Goal: Task Accomplishment & Management: Use online tool/utility

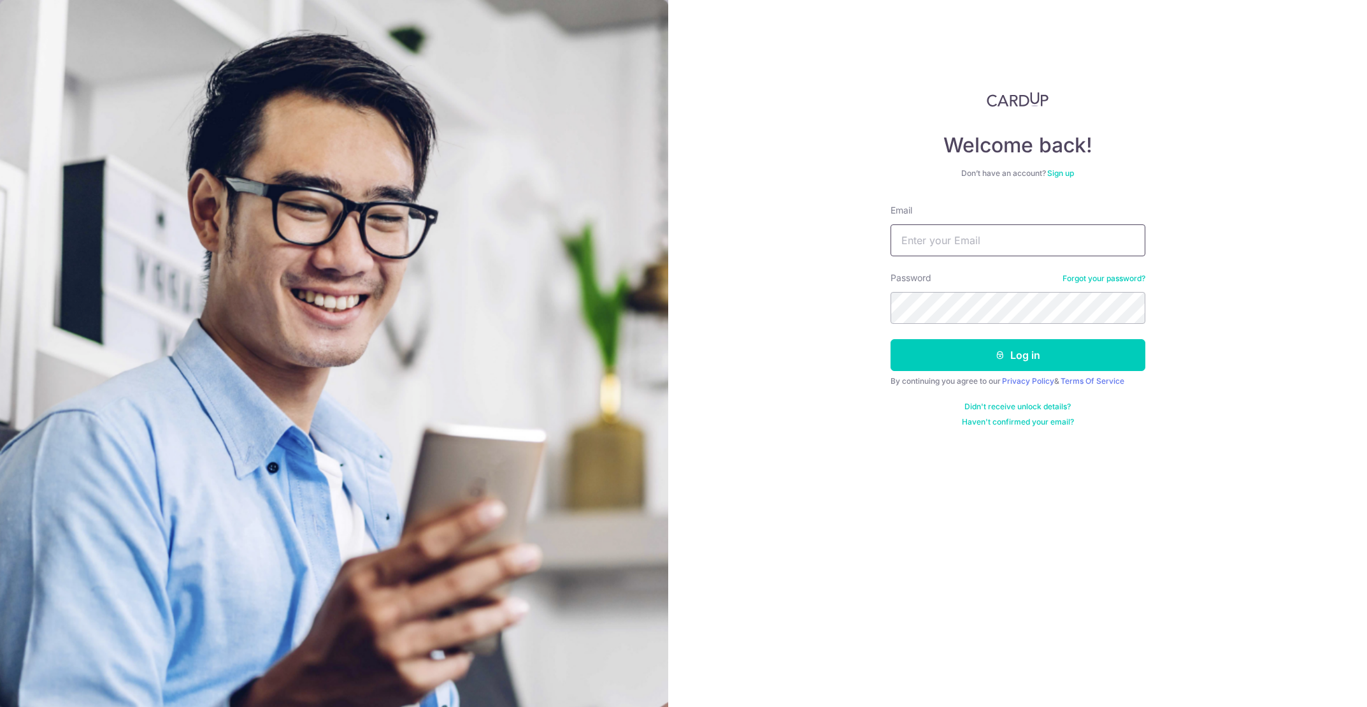
click at [964, 232] on input "Email" at bounding box center [1018, 240] width 255 height 32
type input "[PERSON_NAME][EMAIL_ADDRESS][DOMAIN_NAME]"
click at [891, 339] on button "Log in" at bounding box center [1018, 355] width 255 height 32
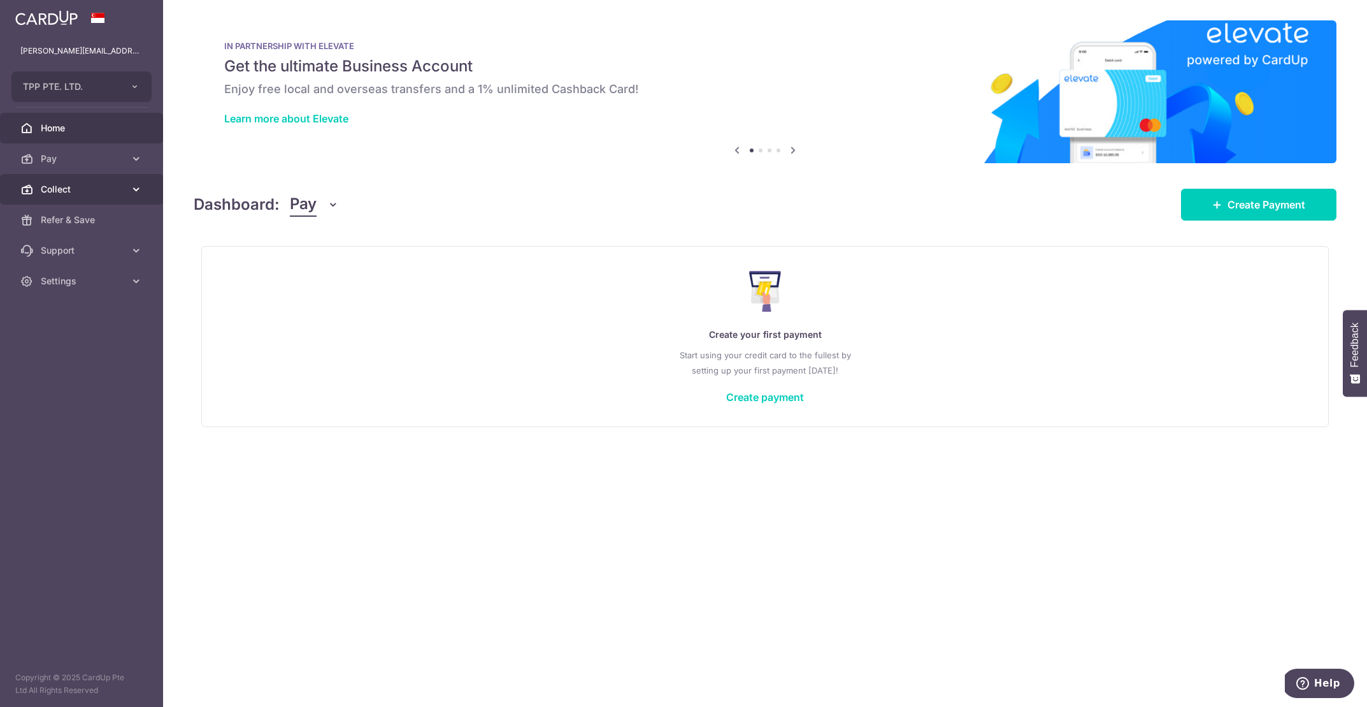
click at [69, 188] on span "Collect" at bounding box center [83, 189] width 84 height 13
click at [74, 215] on span "Dashboard" at bounding box center [83, 219] width 84 height 13
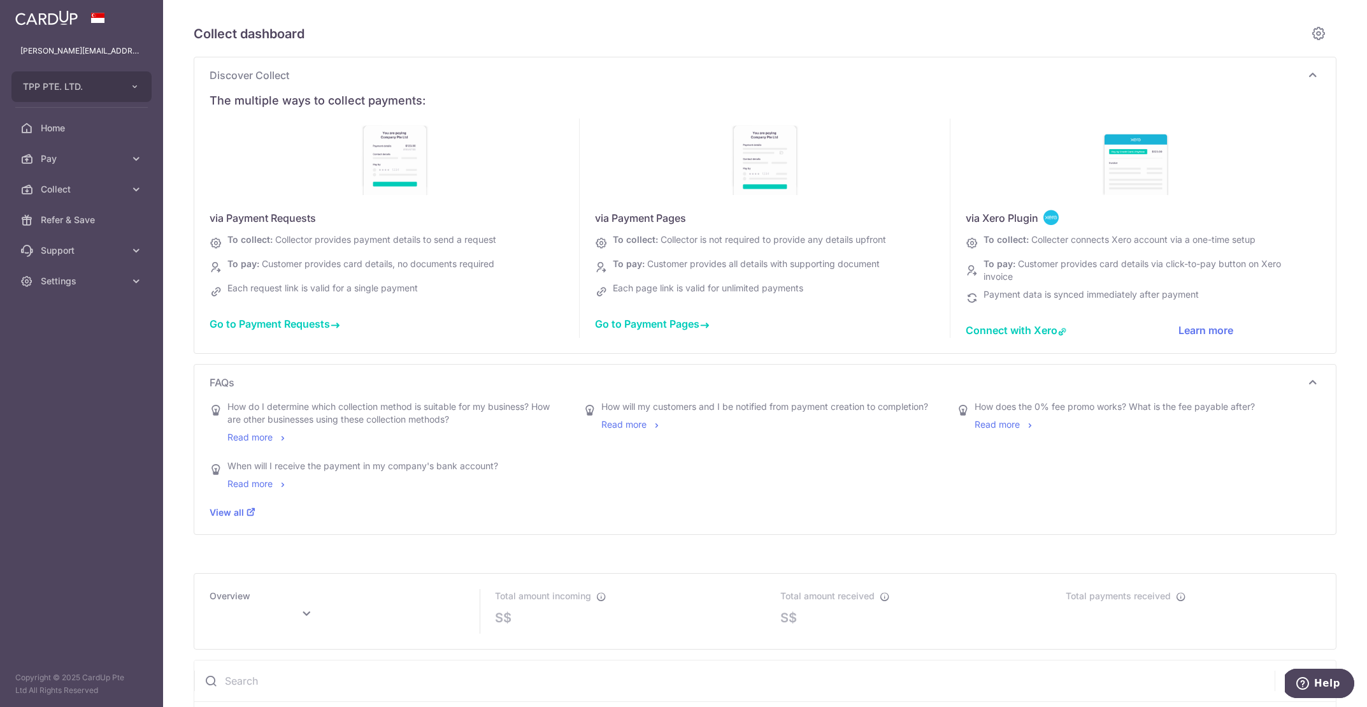
scroll to position [8, 0]
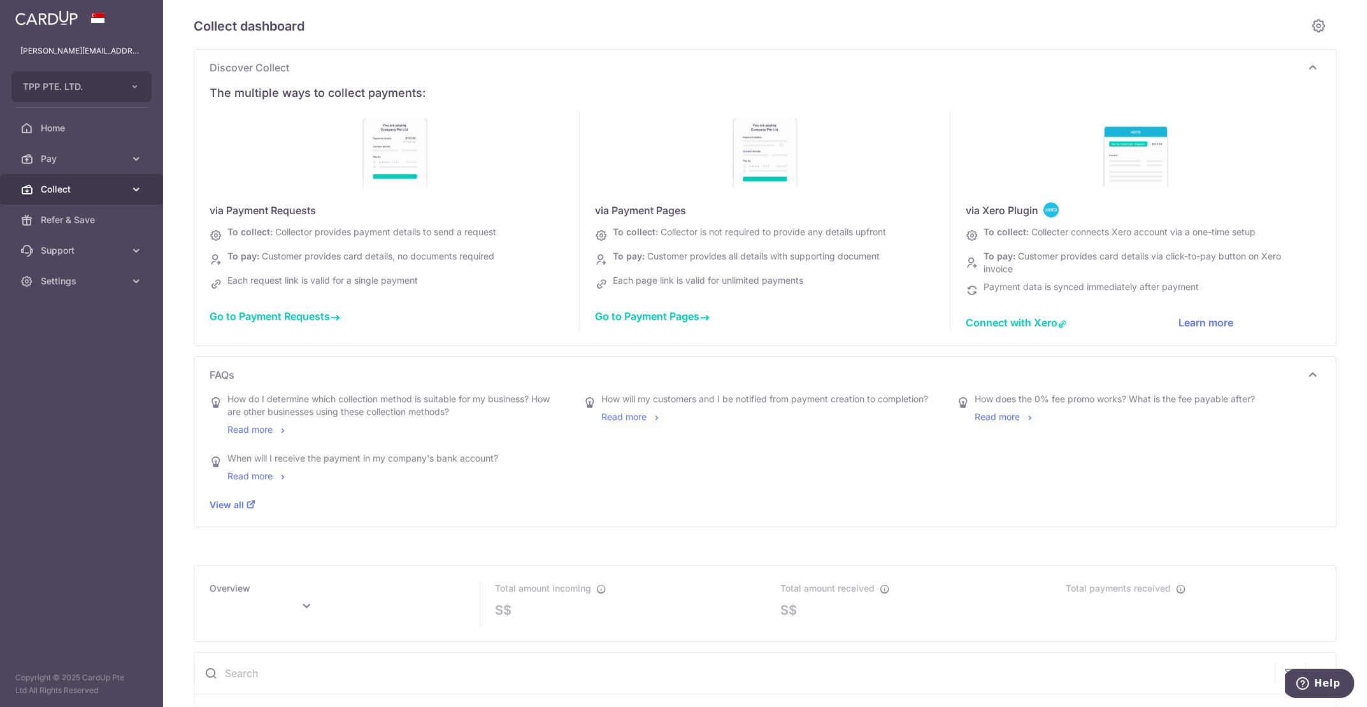
click at [134, 188] on icon at bounding box center [136, 189] width 13 height 13
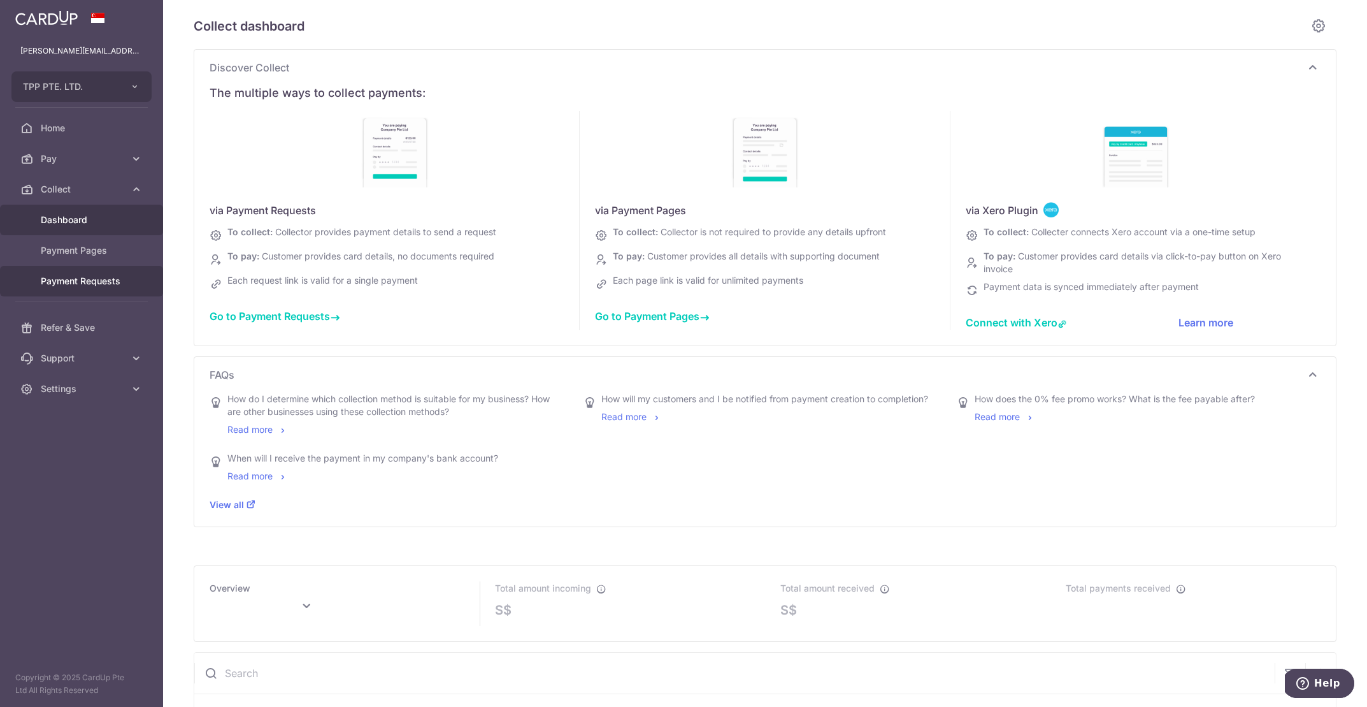
click at [118, 277] on span "Payment Requests" at bounding box center [83, 281] width 84 height 13
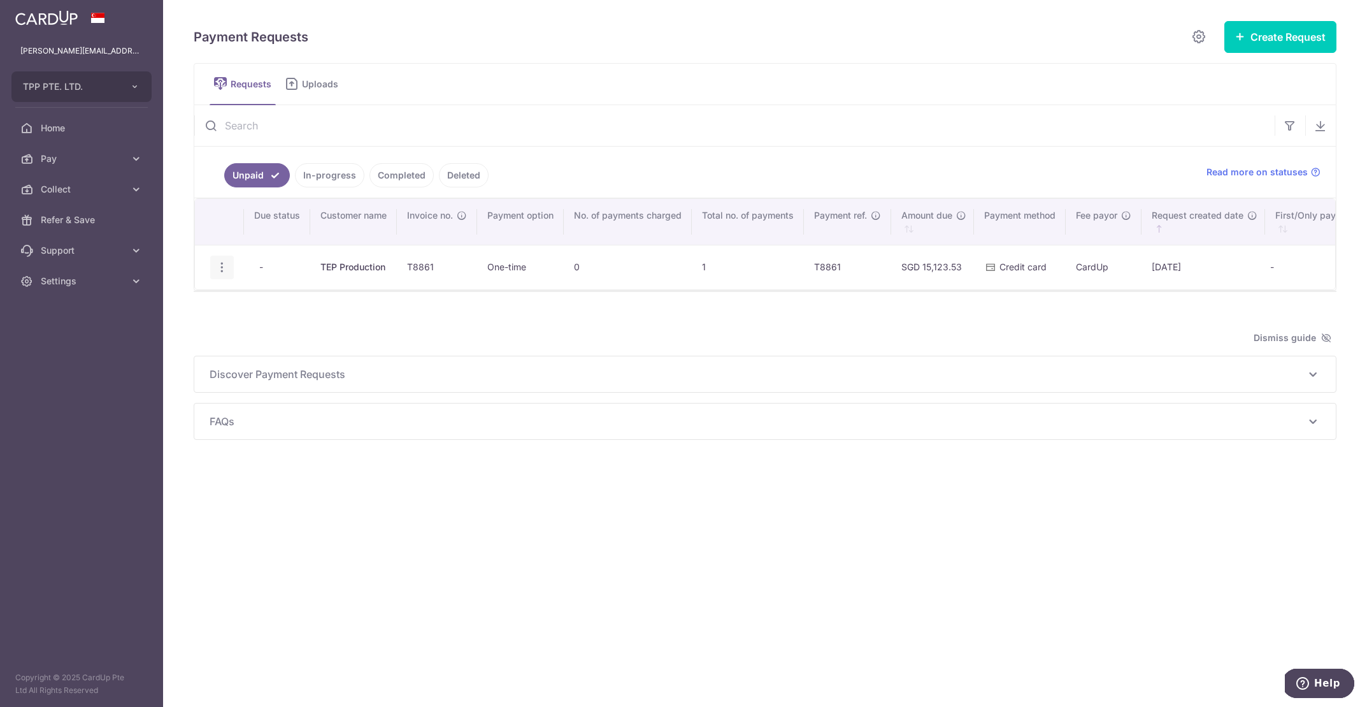
click at [223, 264] on icon "button" at bounding box center [221, 267] width 13 height 13
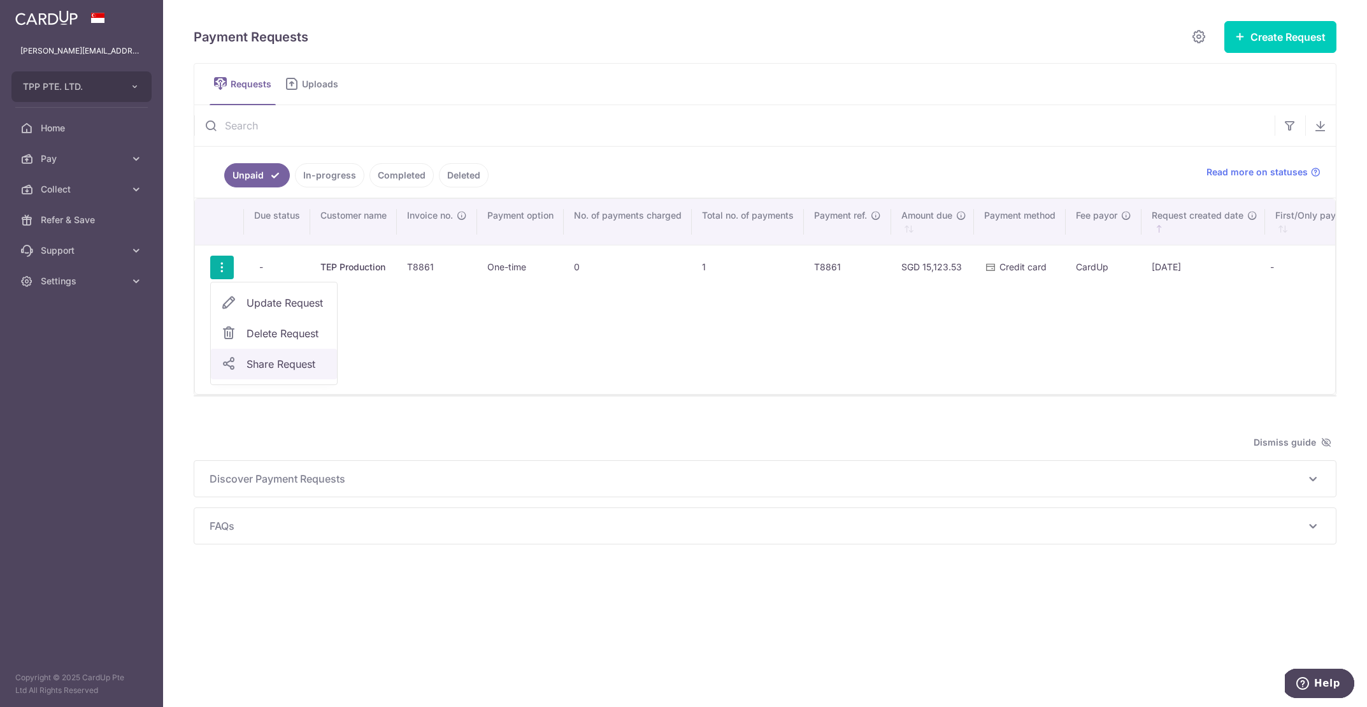
click at [257, 363] on span "Share Request" at bounding box center [287, 363] width 80 height 15
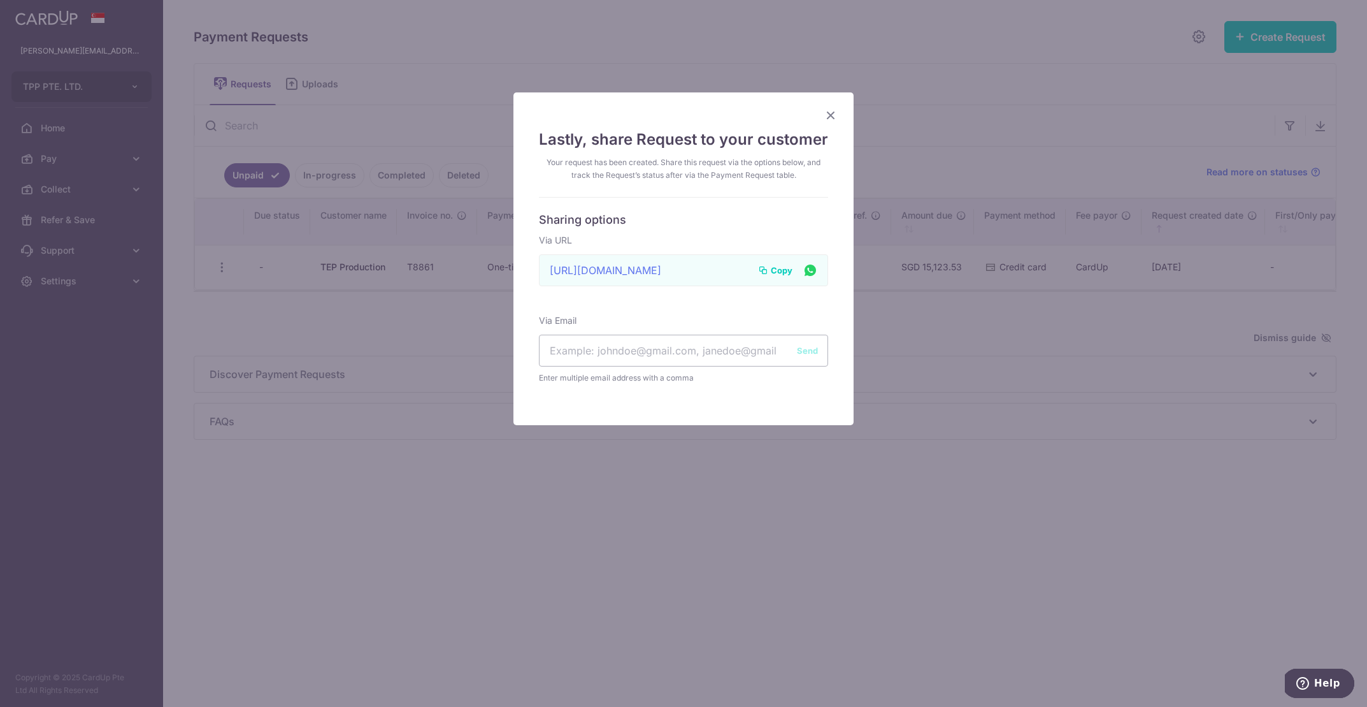
click at [774, 269] on span "Copy" at bounding box center [782, 270] width 22 height 13
click at [698, 403] on div "Lastly, share Request to your customer Your request has been created. Share thi…" at bounding box center [684, 258] width 340 height 333
click at [826, 111] on icon "Close" at bounding box center [830, 115] width 15 height 16
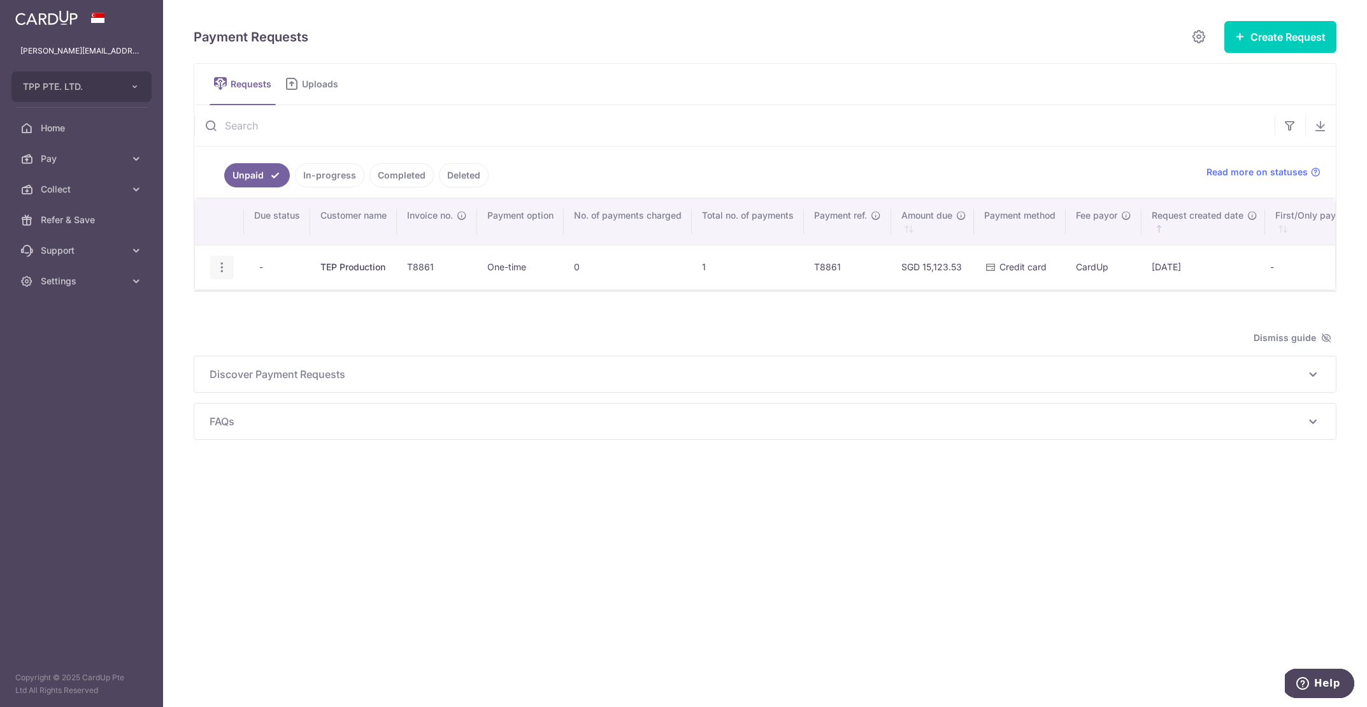
click at [215, 266] on icon "button" at bounding box center [221, 267] width 13 height 13
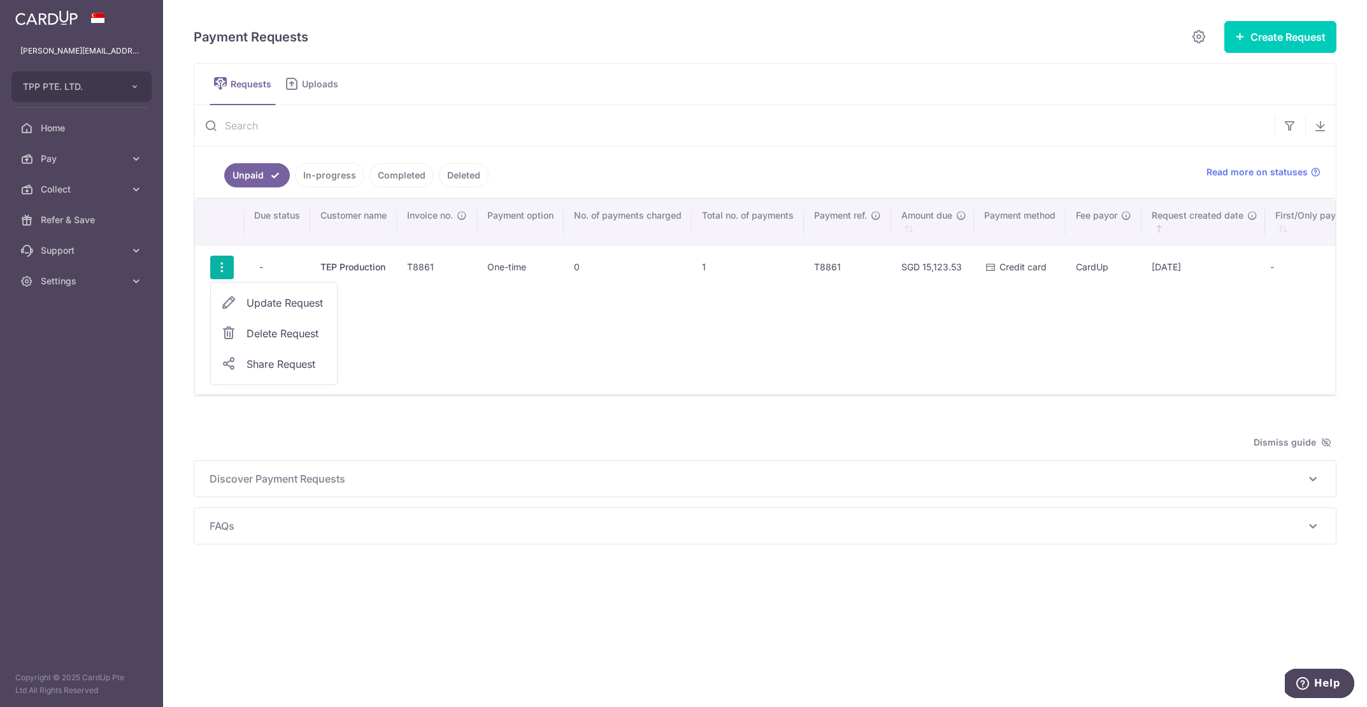
click at [241, 299] on link "Update Request" at bounding box center [274, 302] width 126 height 31
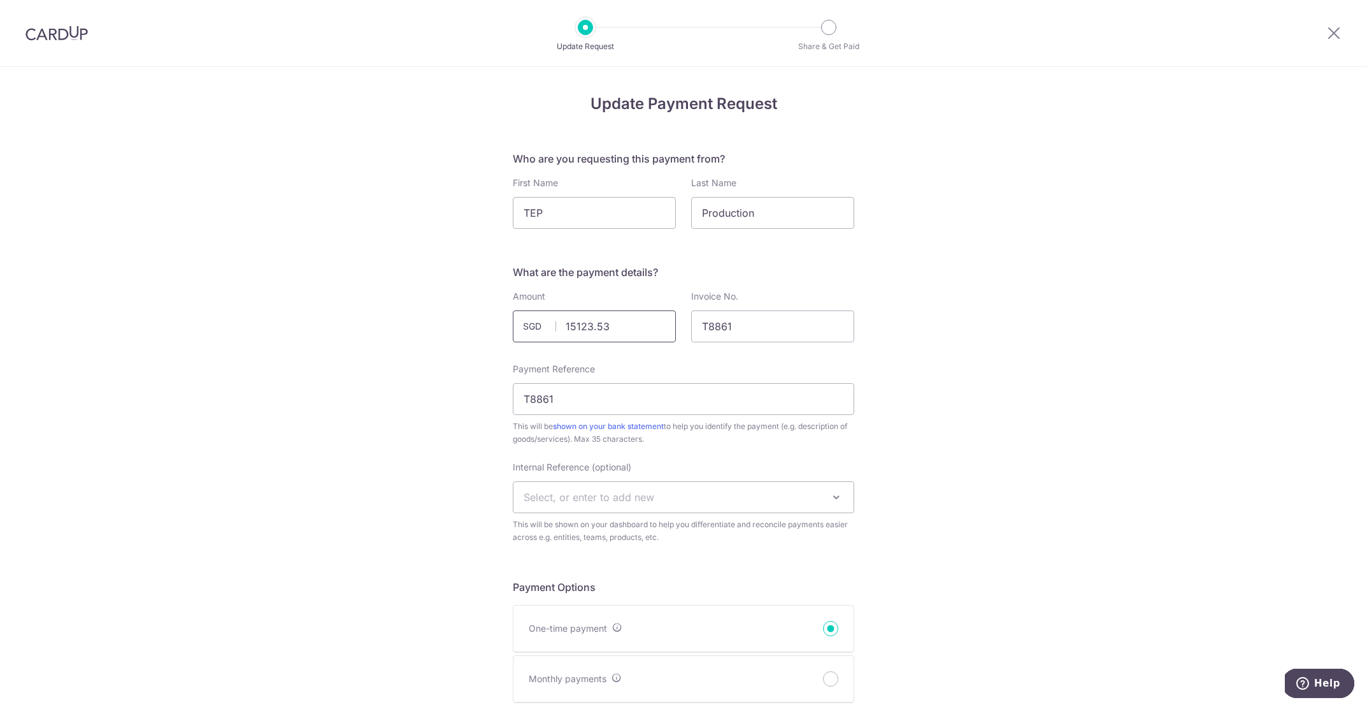
drag, startPoint x: 619, startPoint y: 317, endPoint x: 596, endPoint y: 317, distance: 22.9
click at [593, 316] on input "15123.53" at bounding box center [594, 326] width 163 height 32
drag, startPoint x: 623, startPoint y: 321, endPoint x: 561, endPoint y: 326, distance: 62.0
click at [561, 326] on input "15123.53" at bounding box center [594, 326] width 163 height 32
type input "15385.13"
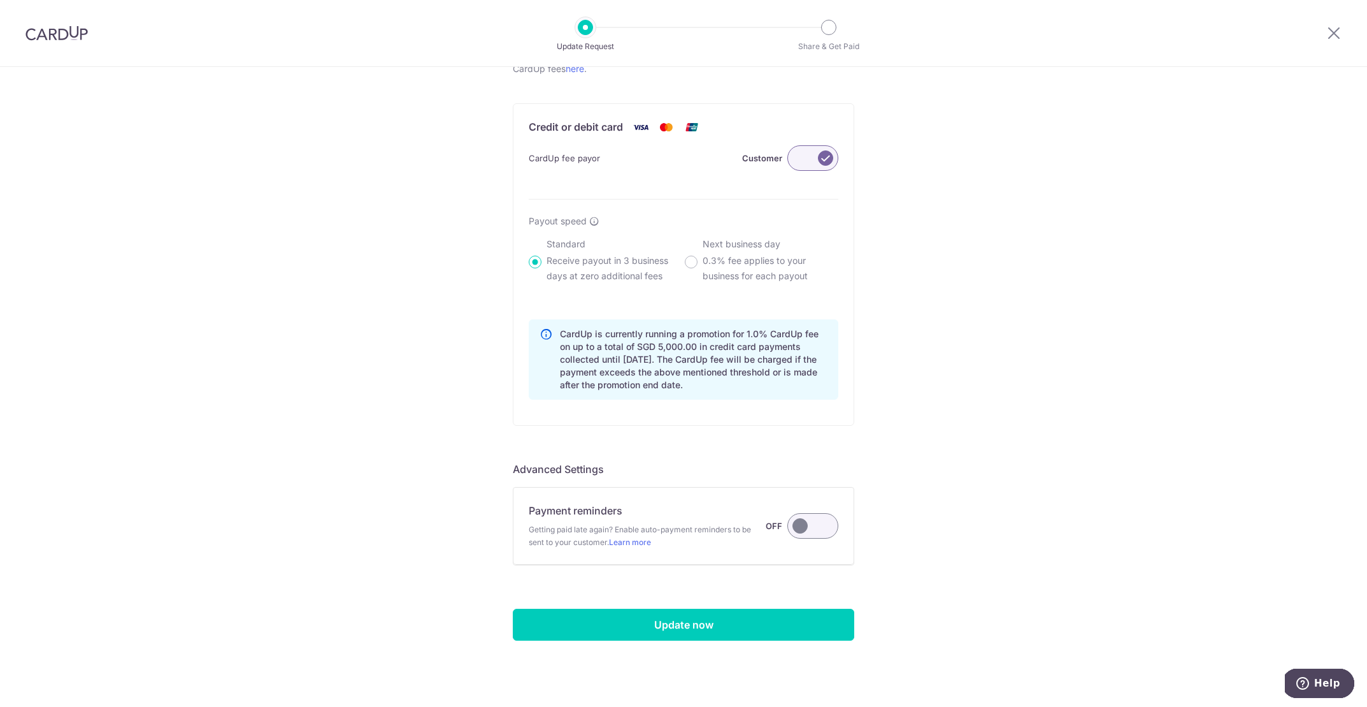
scroll to position [741, 0]
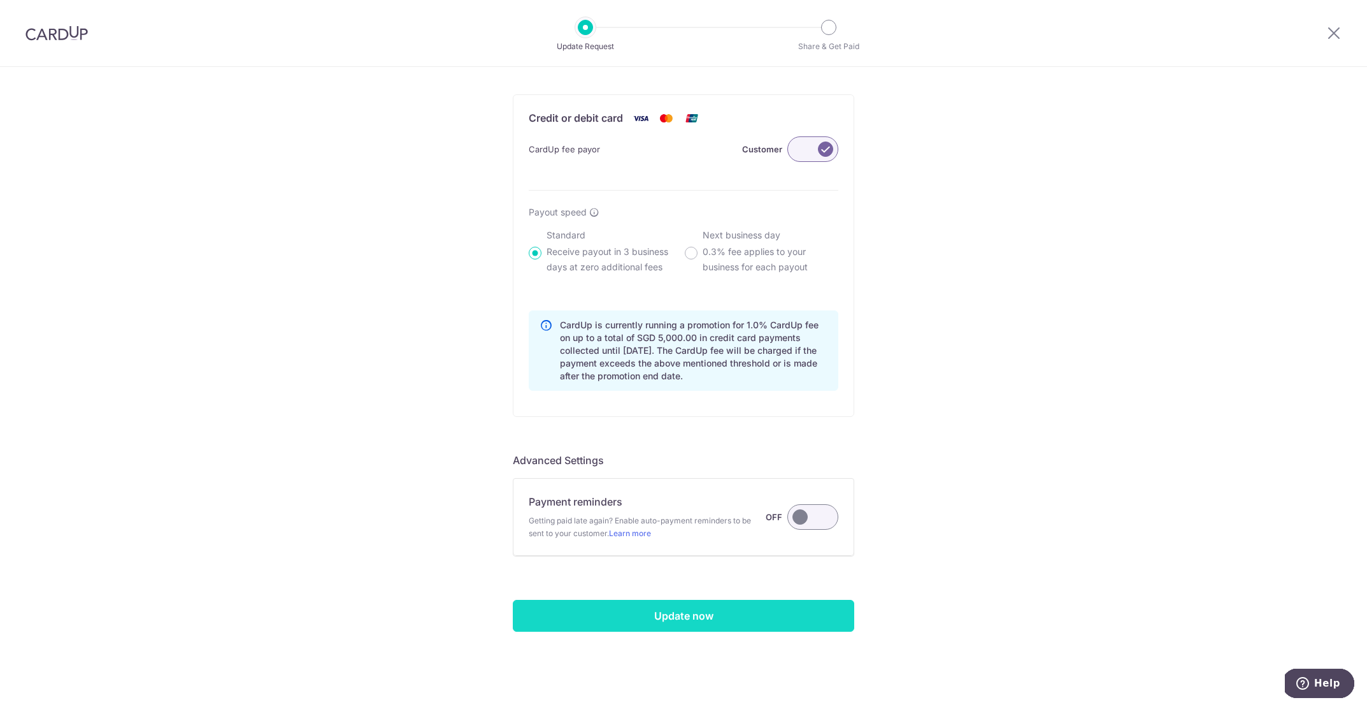
click at [747, 611] on input "Update now" at bounding box center [684, 616] width 342 height 32
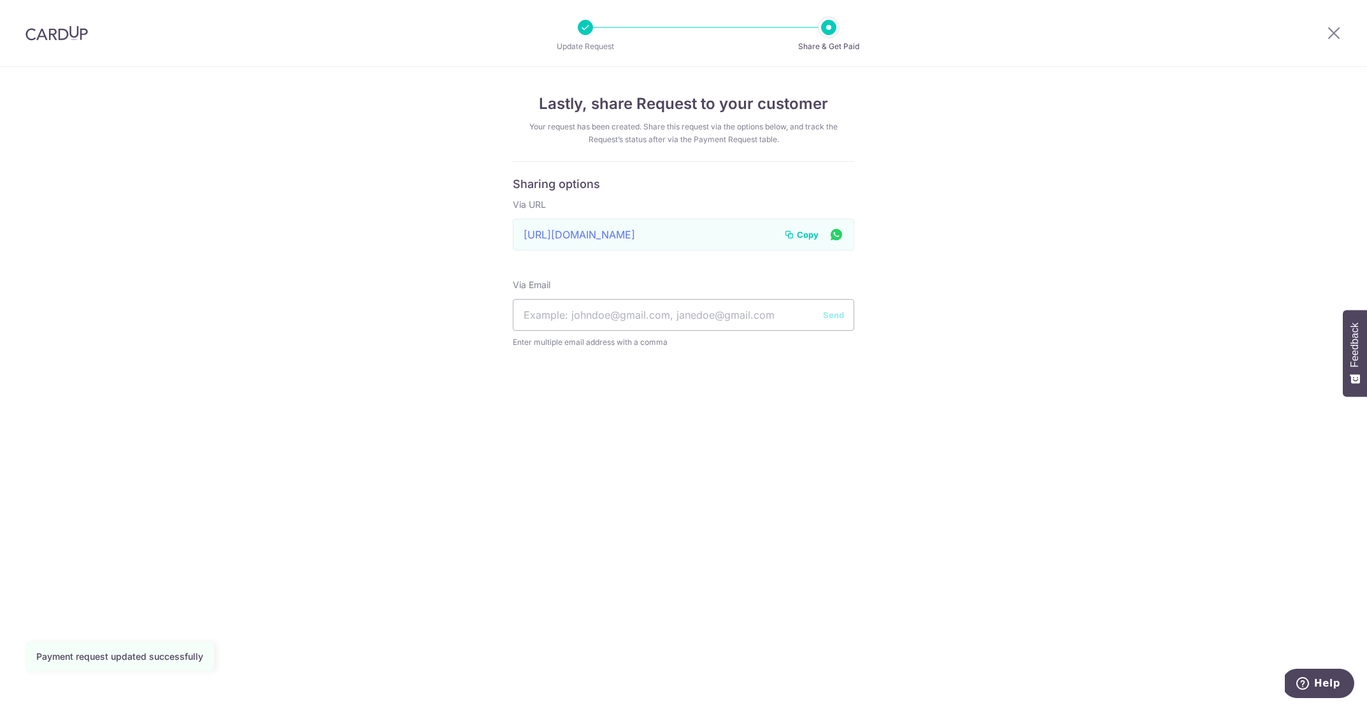
click at [808, 231] on span "Copy" at bounding box center [808, 234] width 22 height 13
click at [1095, 210] on div "Lastly, share Request to your customer Your request has been created. Share thi…" at bounding box center [683, 387] width 1367 height 640
click at [1158, 140] on div "Lastly, share Request to your customer Your request has been created. Share thi…" at bounding box center [683, 387] width 1367 height 640
click at [1332, 29] on icon at bounding box center [1334, 33] width 15 height 16
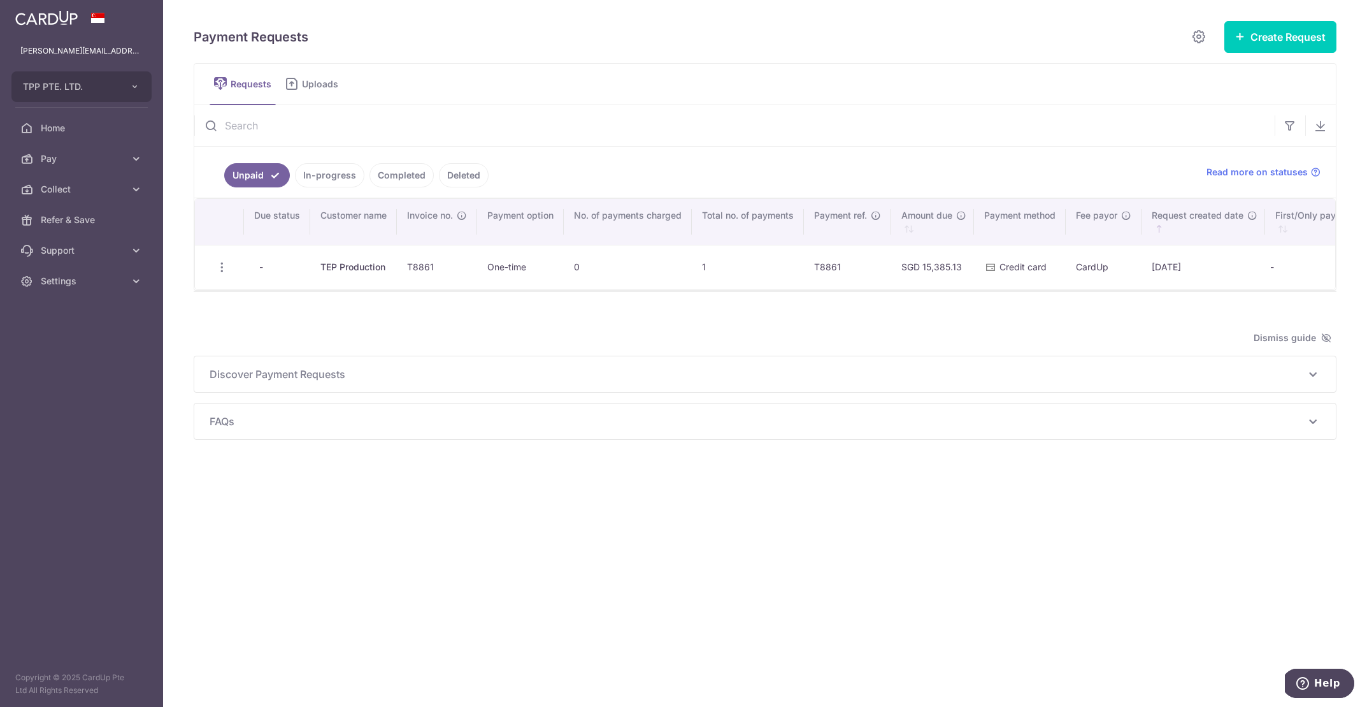
click at [782, 326] on div "Payment Requests Create Request Single Request Multiple Requests Requests Uploa…" at bounding box center [765, 229] width 1143 height 419
